Goal: Use online tool/utility: Utilize a website feature to perform a specific function

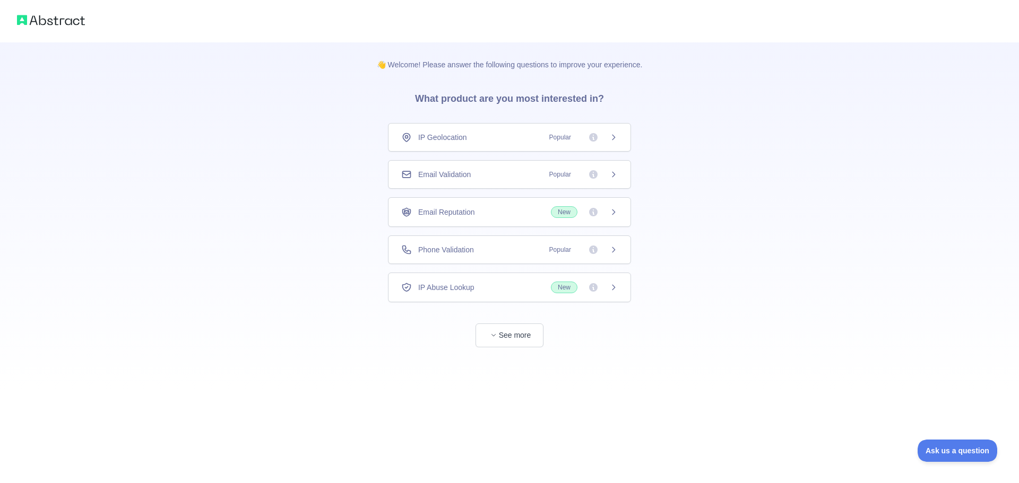
click at [469, 170] on span "Email Validation" at bounding box center [444, 174] width 53 height 11
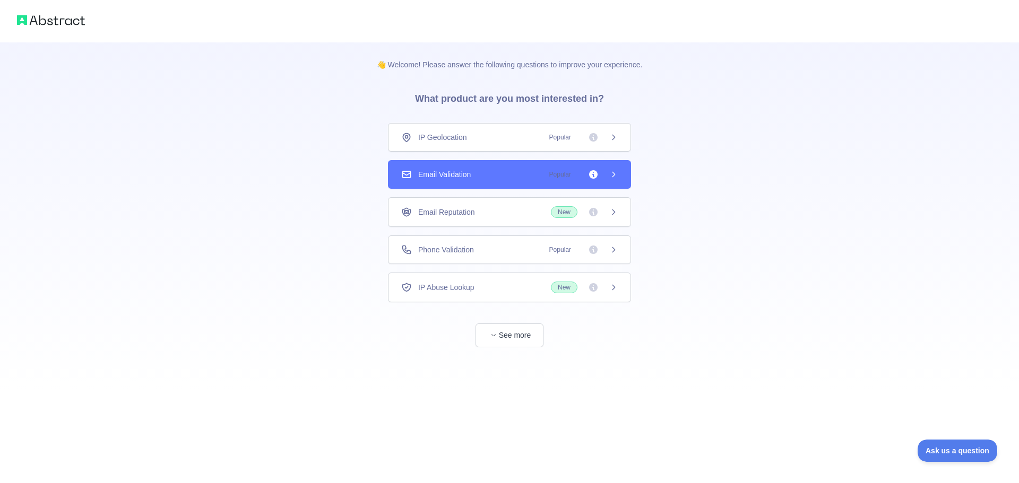
click at [562, 178] on span "Popular" at bounding box center [560, 174] width 34 height 11
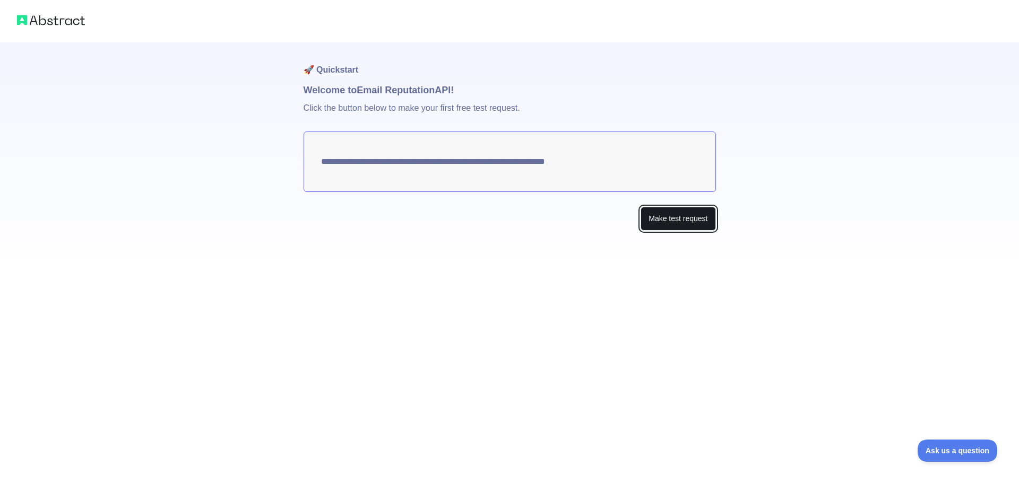
click at [670, 230] on button "Make test request" at bounding box center [677, 219] width 75 height 24
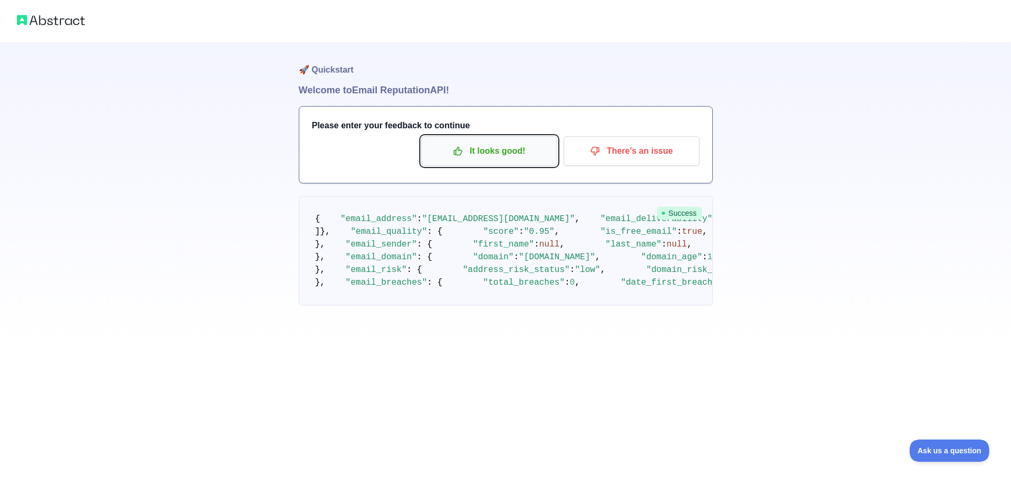
click at [536, 159] on p "It looks good!" at bounding box center [489, 151] width 120 height 18
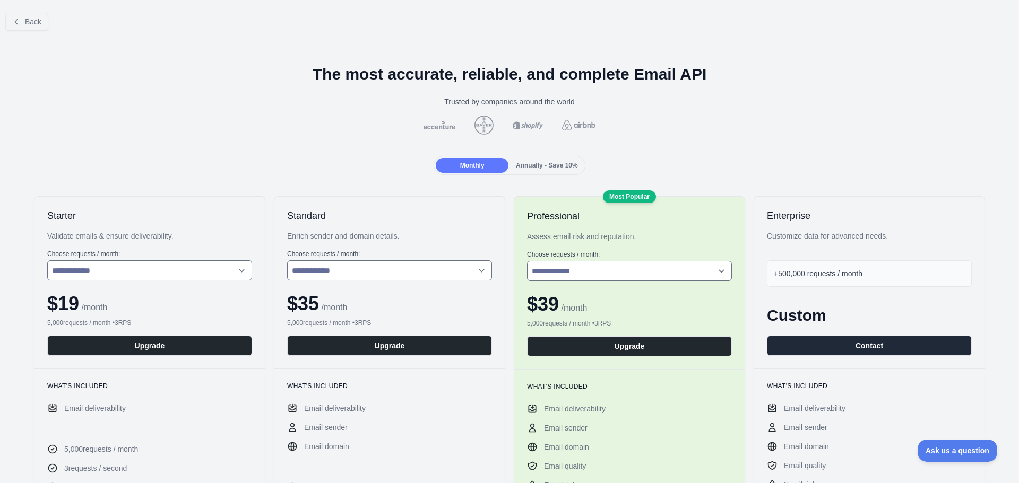
click at [881, 230] on div "Enterprise Customize data for advanced needs. +500,000 requests / month Custom …" at bounding box center [869, 283] width 230 height 172
click at [32, 14] on button "Back" at bounding box center [26, 22] width 43 height 18
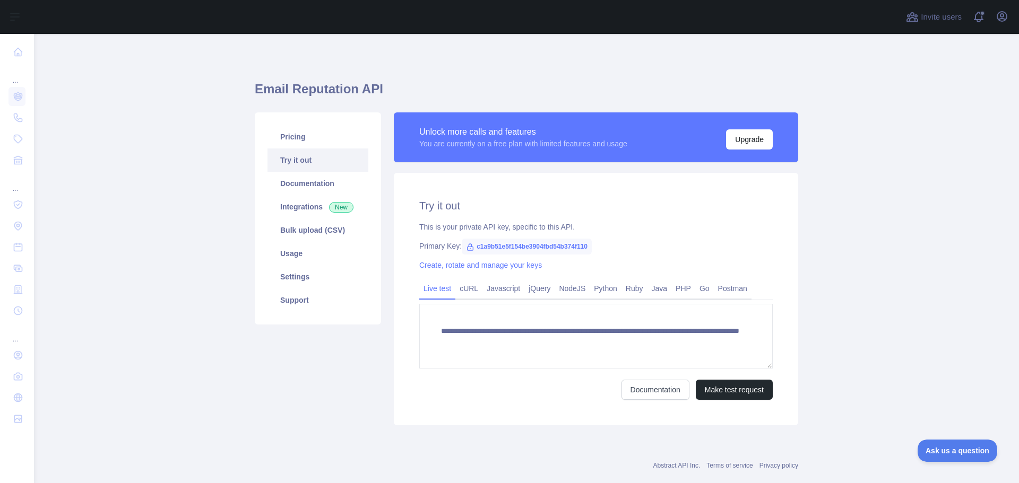
click at [500, 247] on span "c1a9b51e5f154be3904fbd54b374f110" at bounding box center [527, 247] width 130 height 16
copy span "c1a9b51e5f154be3904fbd54b374f110"
